Goal: Task Accomplishment & Management: Manage account settings

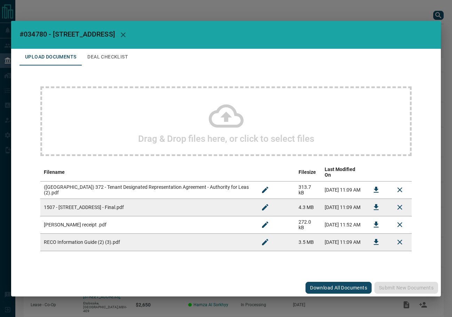
click at [45, 34] on span "#034780 - [STREET_ADDRESS]" at bounding box center [67, 34] width 95 height 8
copy span "034780"
click at [375, 203] on icon "Download" at bounding box center [376, 207] width 8 height 8
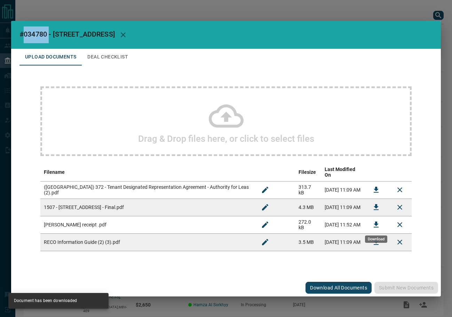
click at [378, 223] on icon "Download" at bounding box center [376, 224] width 8 height 8
click at [367, 186] on td at bounding box center [377, 189] width 24 height 17
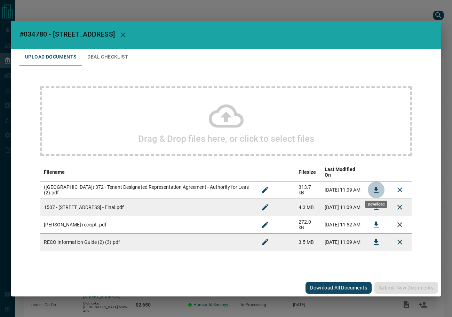
click at [371, 186] on button "Download" at bounding box center [376, 189] width 17 height 17
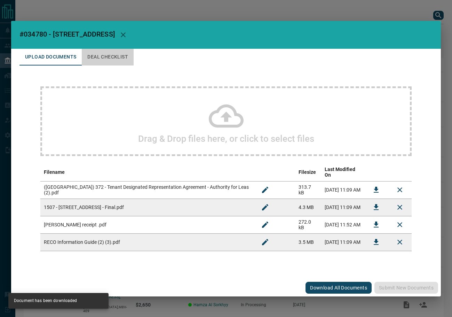
click at [98, 57] on button "Deal Checklist" at bounding box center [108, 57] width 52 height 17
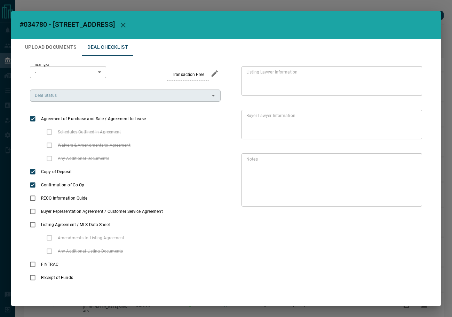
drag, startPoint x: 71, startPoint y: 96, endPoint x: 72, endPoint y: 101, distance: 4.3
click at [71, 96] on input "Deal Status" at bounding box center [119, 96] width 175 height 8
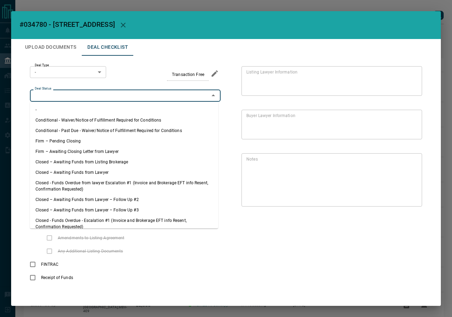
click at [80, 141] on li "Firm – Pending Closing" at bounding box center [124, 141] width 188 height 10
type input "**********"
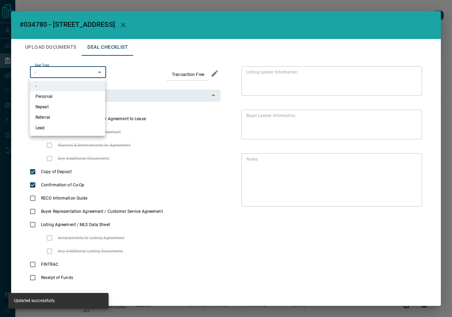
click at [69, 72] on body "Lead Transfers Leads Deals Listings Campaigns Quota Rules Agent Quotas Admin Mo…" at bounding box center [226, 194] width 452 height 388
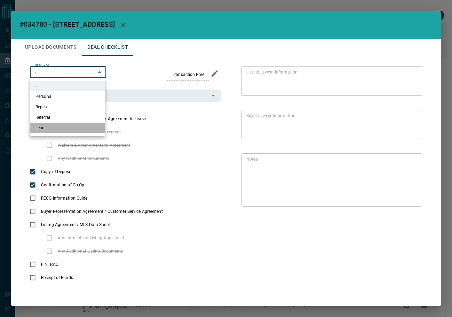
click at [72, 126] on li "Lead" at bounding box center [67, 128] width 75 height 10
type input "*"
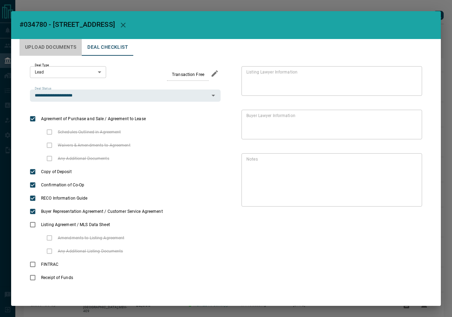
click at [63, 50] on button "Upload Documents" at bounding box center [51, 47] width 62 height 17
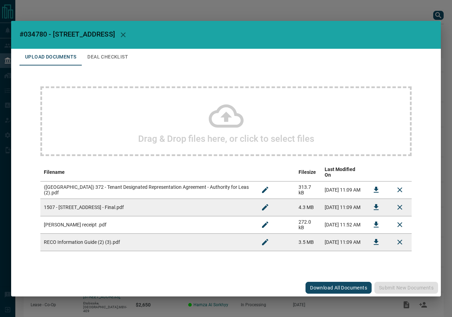
click at [386, 242] on td at bounding box center [377, 241] width 24 height 17
click at [378, 242] on icon "Download" at bounding box center [376, 242] width 5 height 6
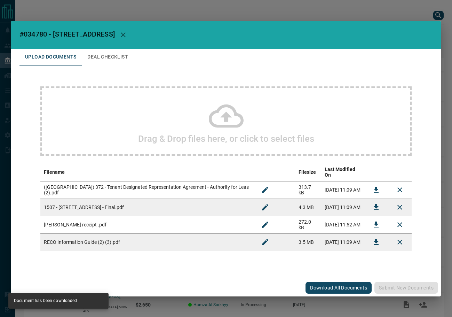
click at [114, 55] on button "Deal Checklist" at bounding box center [108, 57] width 52 height 17
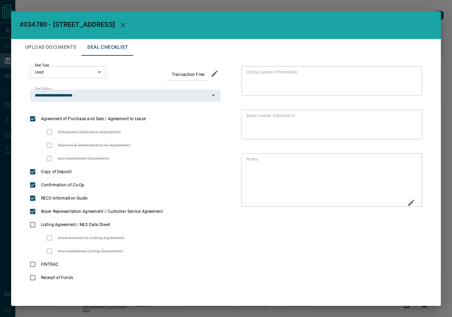
click at [407, 200] on icon "Edit" at bounding box center [411, 203] width 8 height 8
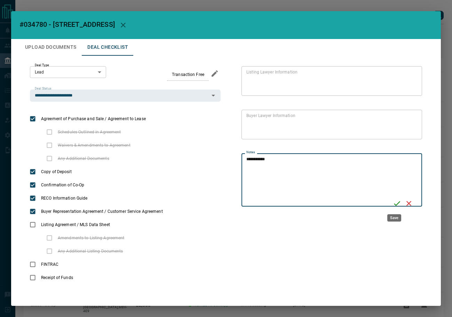
type textarea "**********"
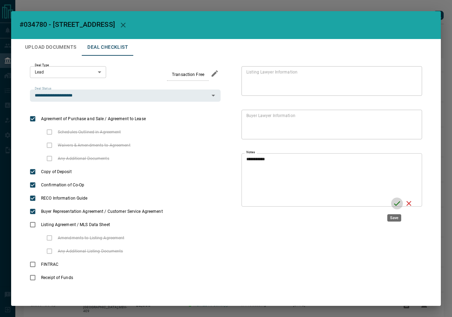
click at [395, 202] on icon "Save" at bounding box center [397, 203] width 8 height 8
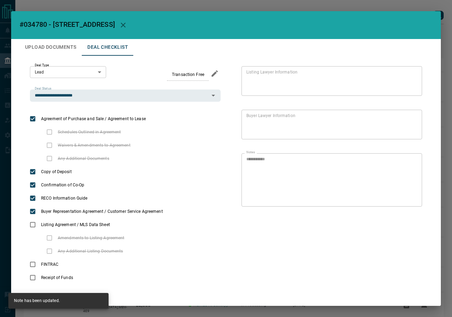
click at [47, 44] on button "Upload Documents" at bounding box center [51, 47] width 62 height 17
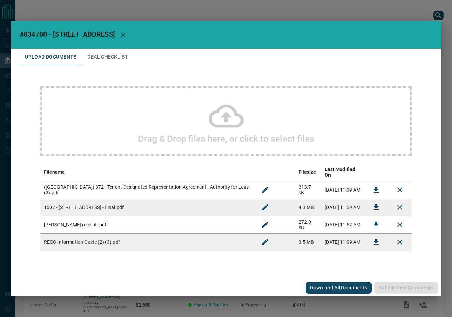
click at [133, 111] on div "Drag & Drop files here, or click to select files" at bounding box center [226, 121] width 372 height 70
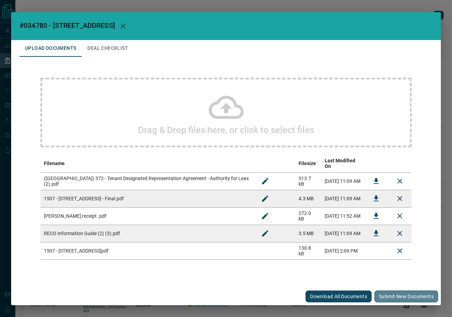
click at [387, 290] on button "Submit new documents" at bounding box center [407, 296] width 64 height 12
